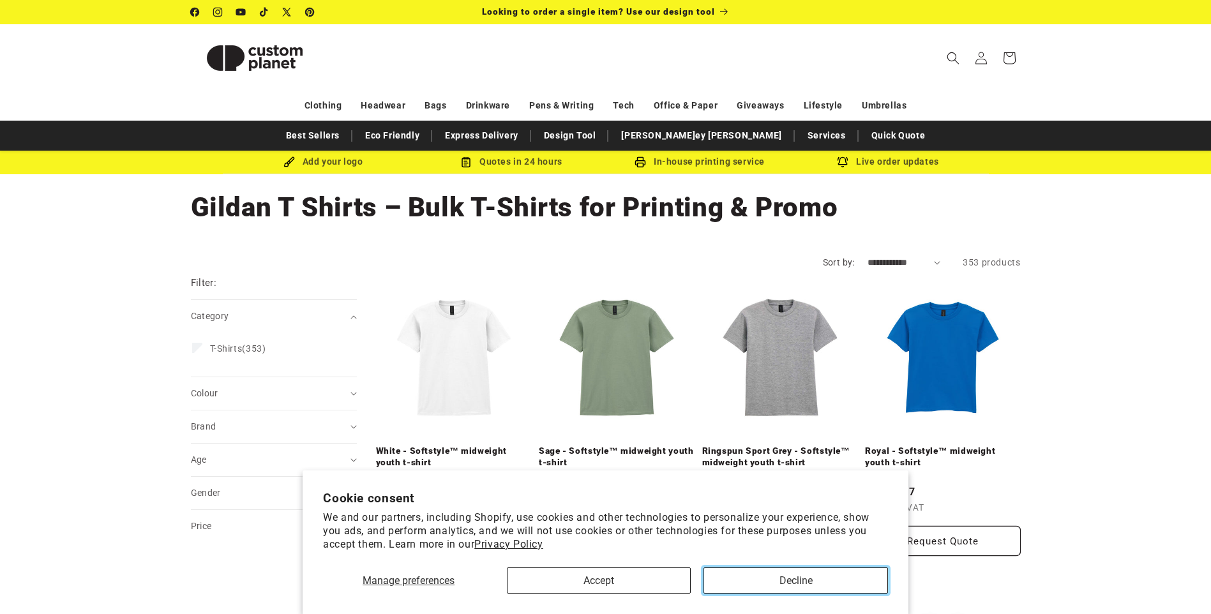
click at [792, 582] on button "Decline" at bounding box center [796, 581] width 184 height 26
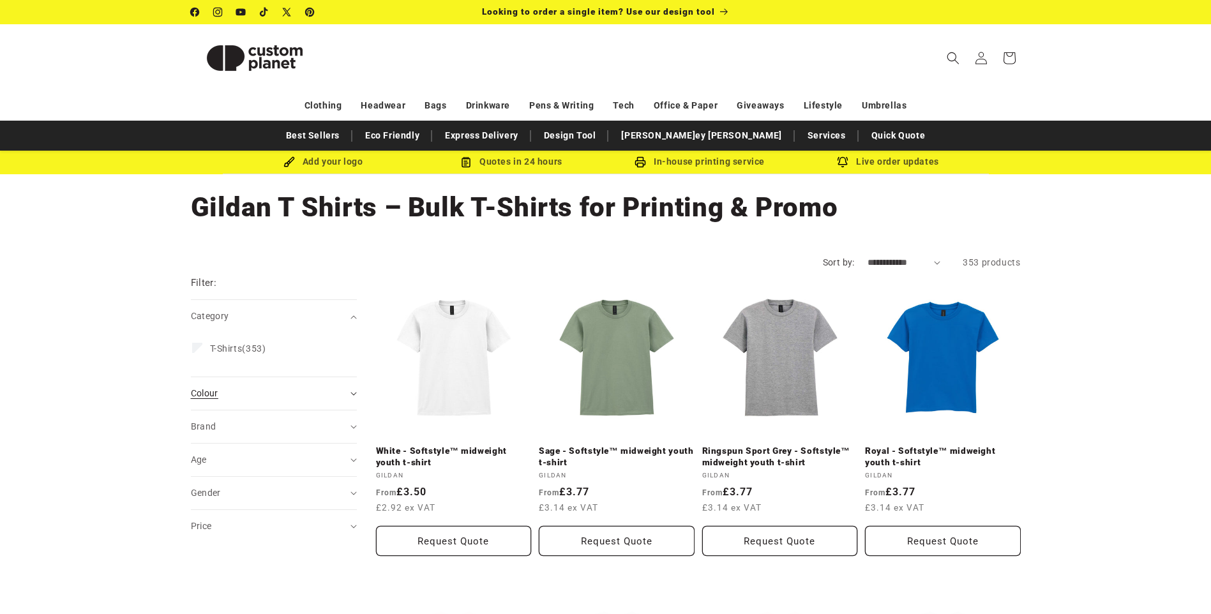
click at [274, 391] on div "Colour (0)" at bounding box center [268, 393] width 155 height 13
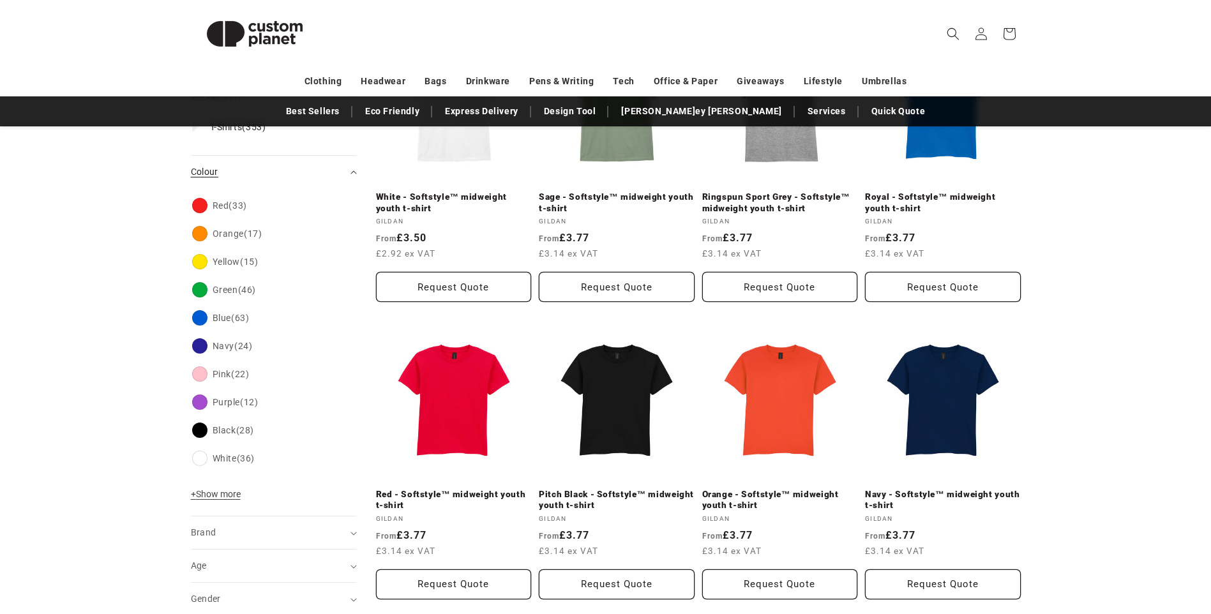
scroll to position [255, 0]
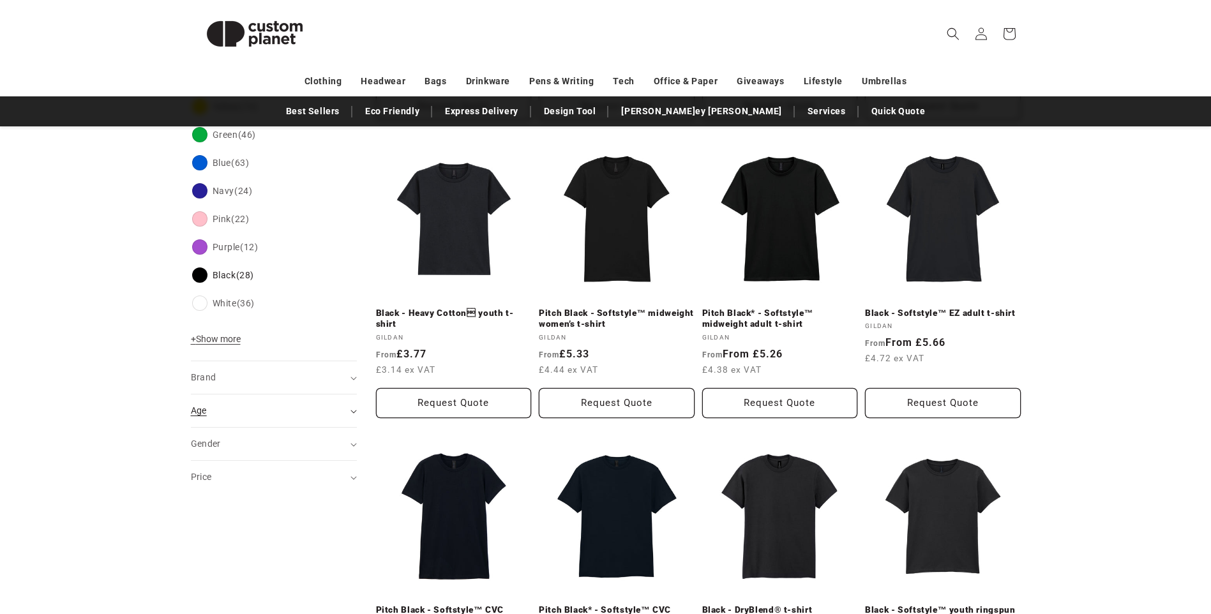
scroll to position [447, 0]
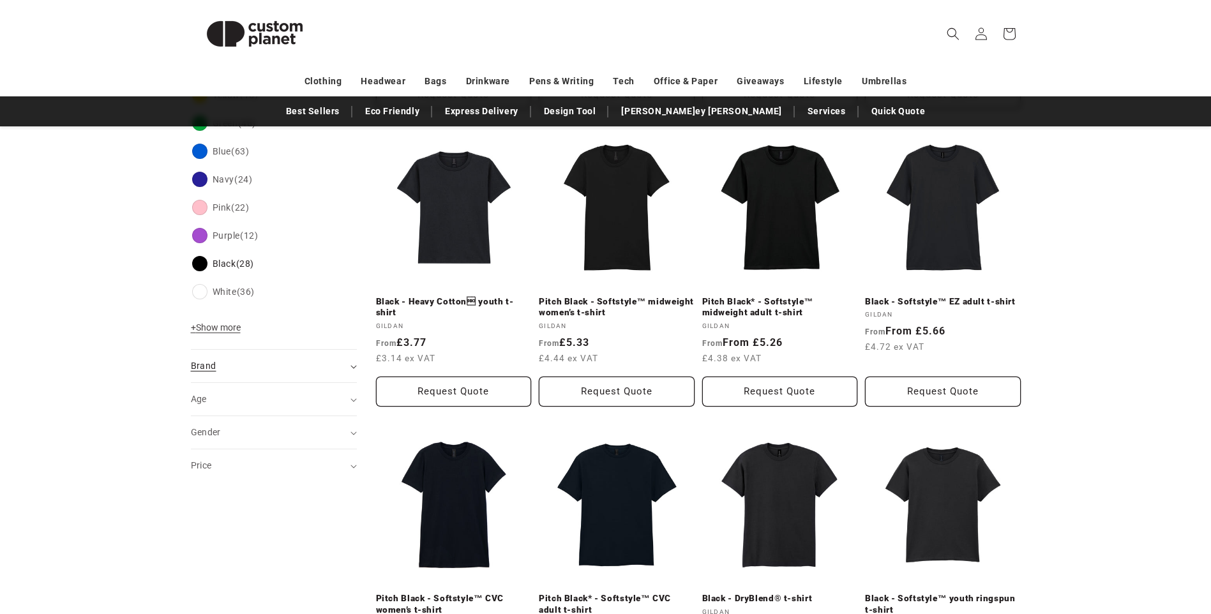
click at [259, 377] on summary "Brand (0)" at bounding box center [274, 366] width 166 height 33
click at [246, 435] on summary "Age (0)" at bounding box center [274, 443] width 166 height 33
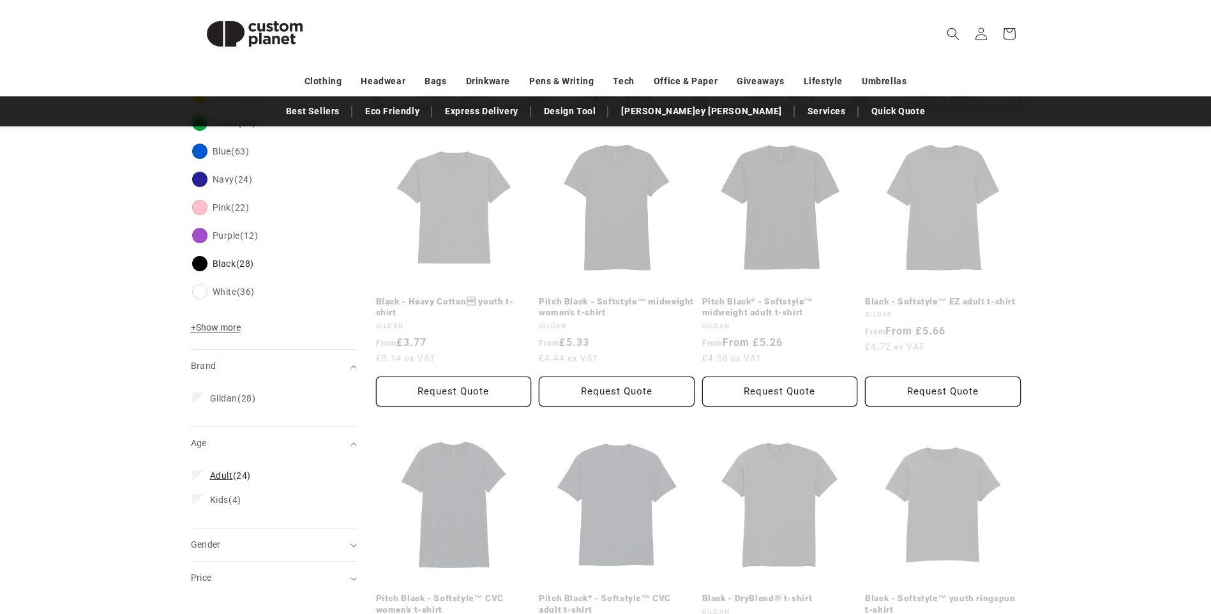
click at [237, 472] on span "Adult (24)" at bounding box center [230, 475] width 41 height 11
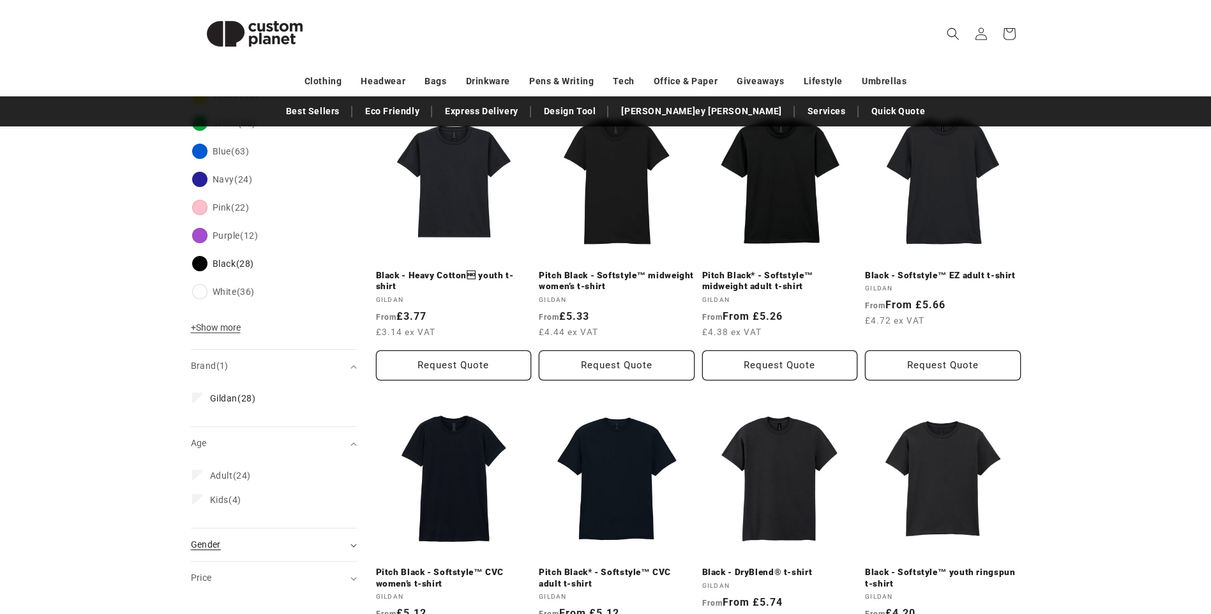
click at [305, 537] on summary "Gender (0)" at bounding box center [274, 545] width 166 height 33
click at [227, 596] on span "[DEMOGRAPHIC_DATA]" at bounding box center [260, 601] width 100 height 10
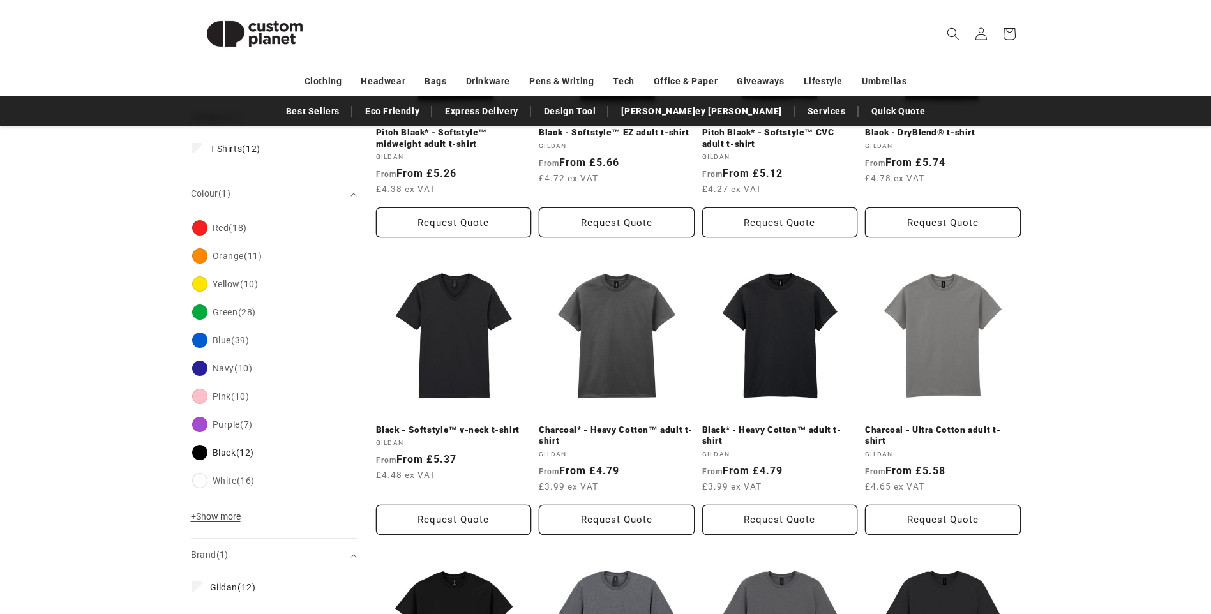
scroll to position [319, 0]
click at [782, 424] on link "Black* - Heavy Cotton™ adult t-shirt" at bounding box center [780, 435] width 156 height 22
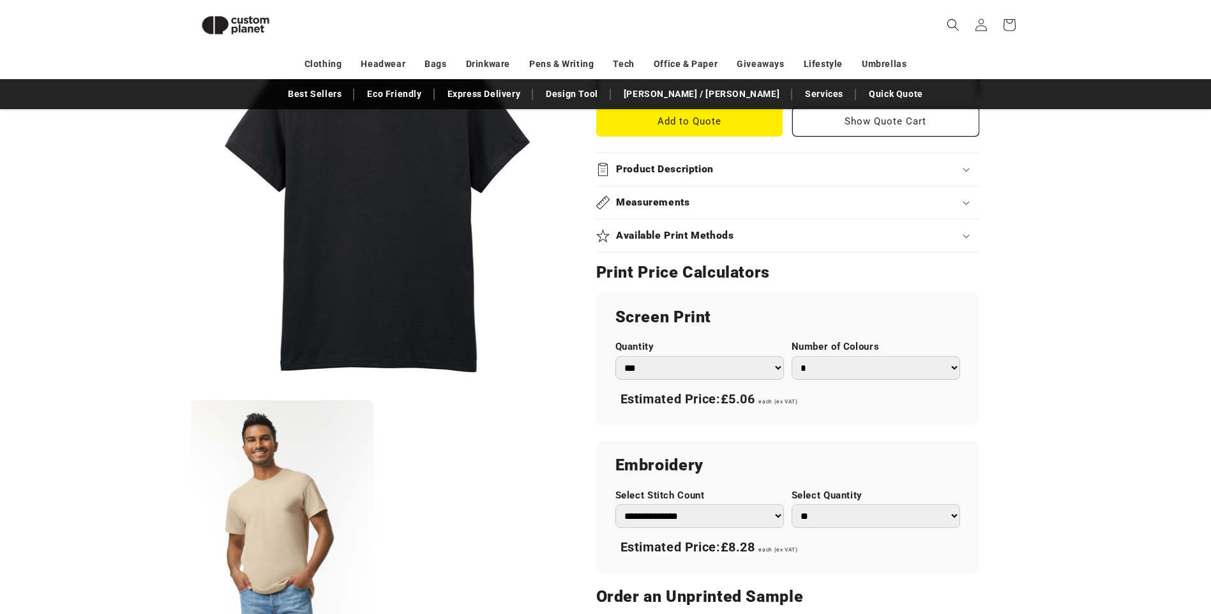
scroll to position [622, 0]
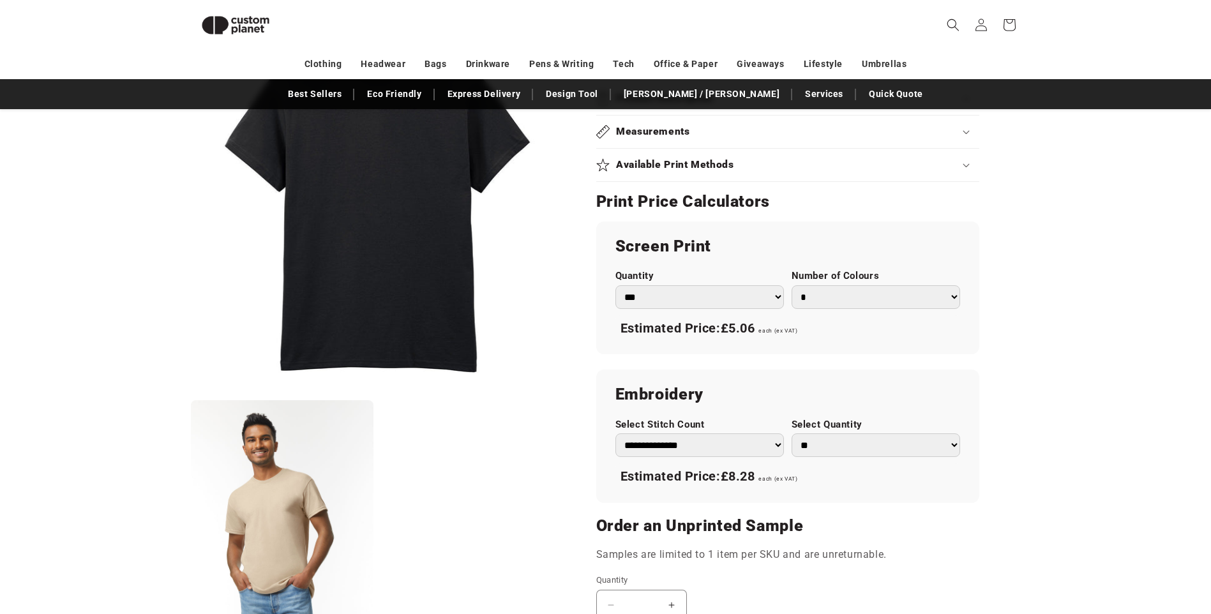
click at [705, 289] on select "*** *** *** **** **** **** ***** *****" at bounding box center [699, 297] width 169 height 24
click at [688, 296] on select "*** *** *** **** **** **** ***** *****" at bounding box center [699, 297] width 169 height 24
click at [833, 303] on select "* * * * * * *" at bounding box center [876, 297] width 169 height 24
select select "*"
click at [792, 285] on select "* * * * * * *" at bounding box center [876, 297] width 169 height 24
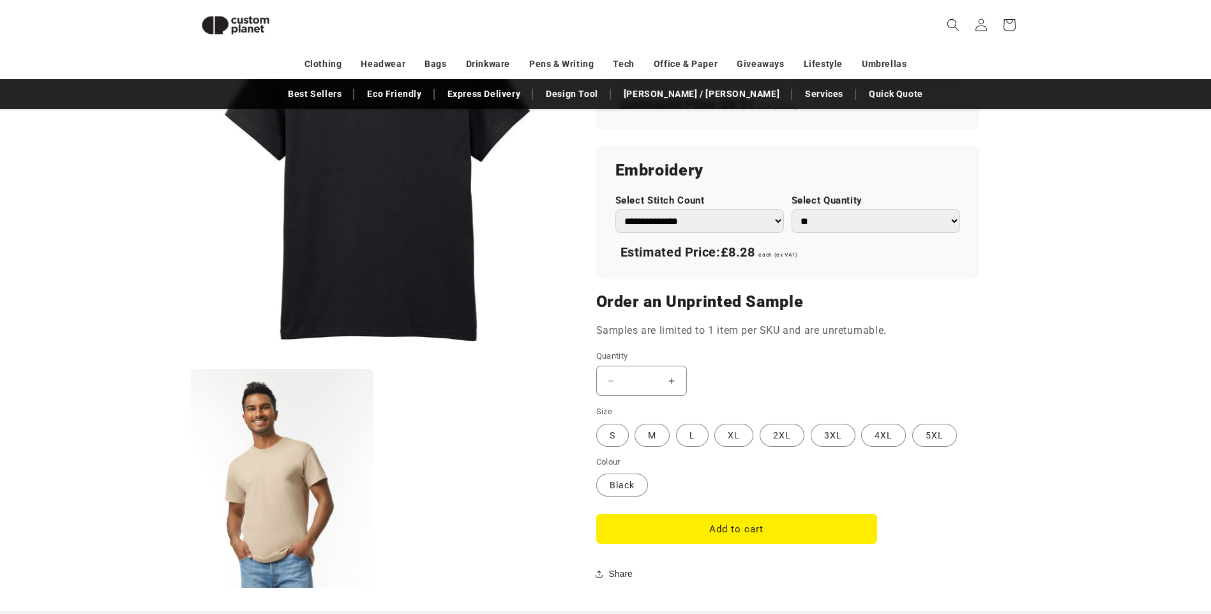
scroll to position [877, 0]
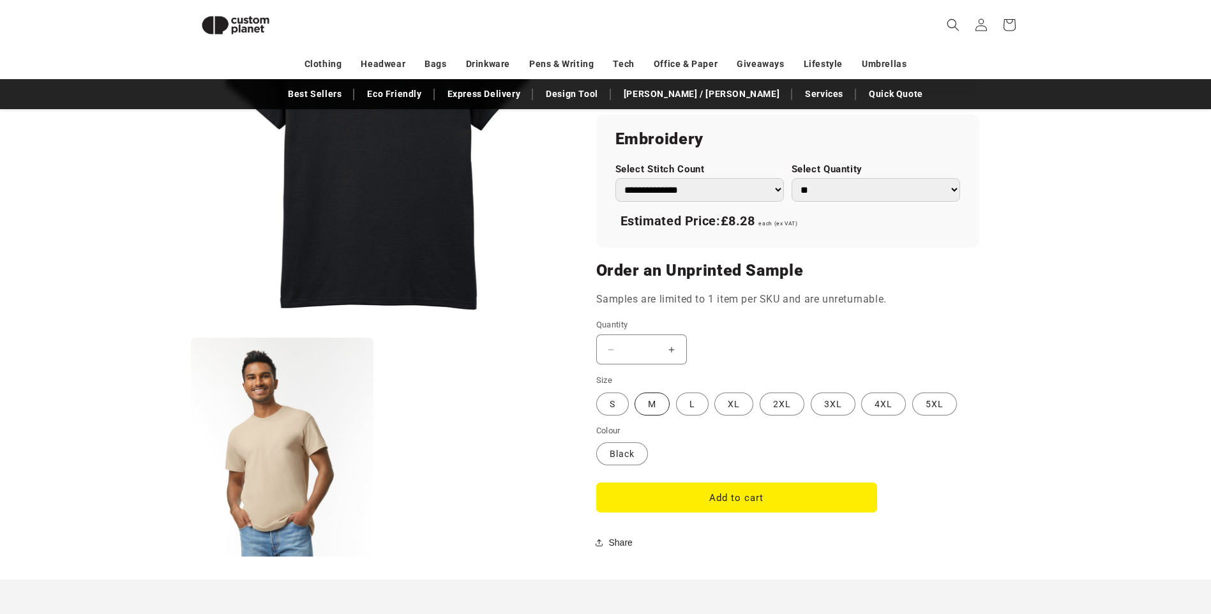
click at [656, 400] on label "M Variant sold out or unavailable" at bounding box center [652, 404] width 35 height 23
click at [622, 405] on label "S Variant sold out or unavailable" at bounding box center [612, 404] width 33 height 23
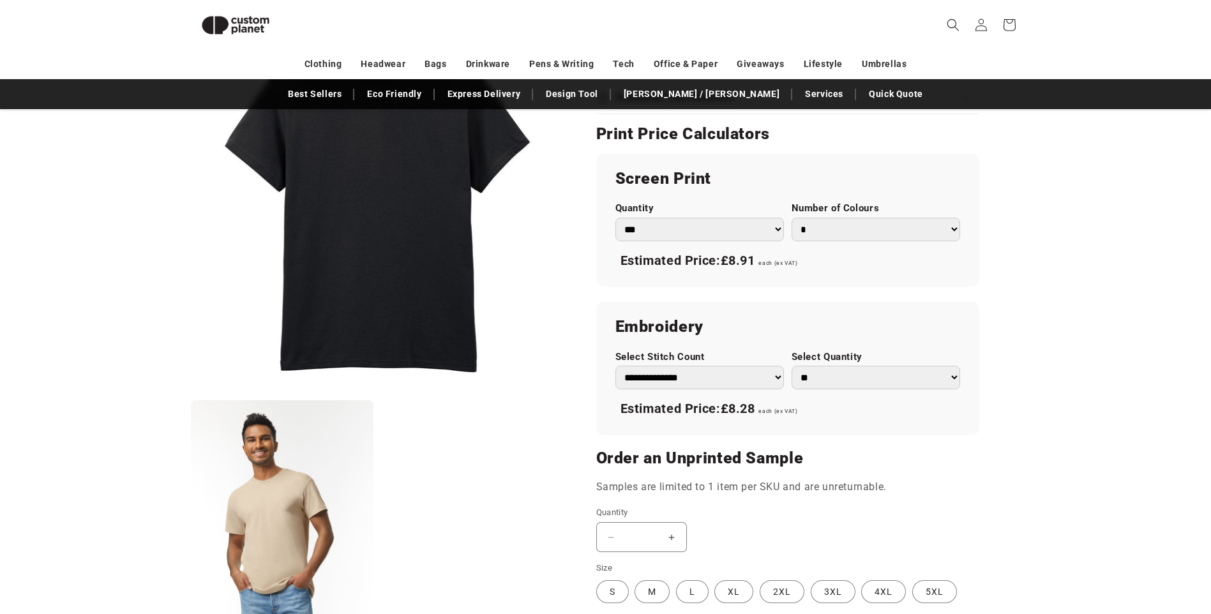
scroll to position [686, 0]
